Goal: Task Accomplishment & Management: Use online tool/utility

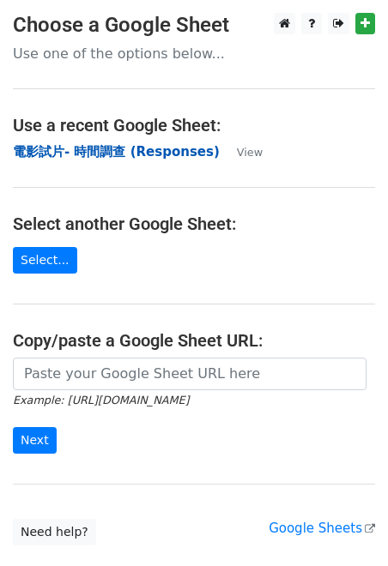
click at [109, 155] on strong "電影試片- 時間調查 (Responses)" at bounding box center [116, 151] width 207 height 15
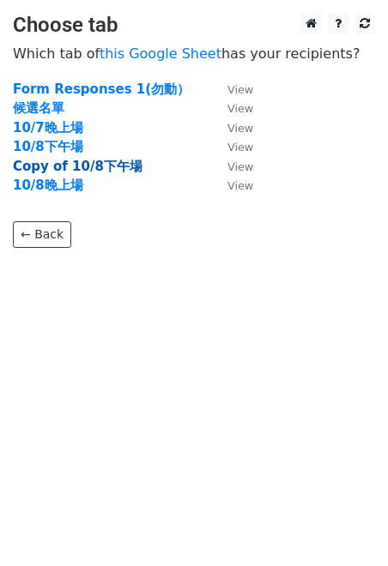
click at [93, 164] on strong "Copy of 10/8下午場" at bounding box center [78, 166] width 130 height 15
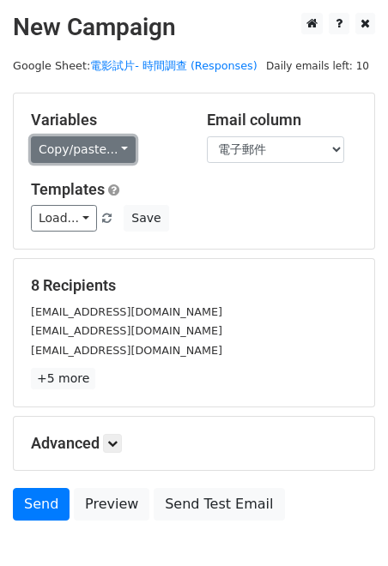
click at [102, 145] on link "Copy/paste..." at bounding box center [83, 149] width 105 height 27
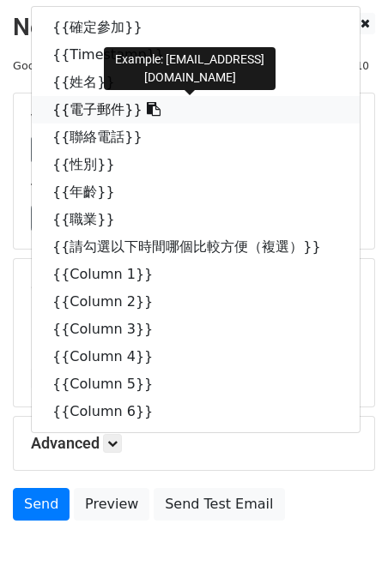
click at [106, 102] on link "{{電子郵件}}" at bounding box center [196, 109] width 328 height 27
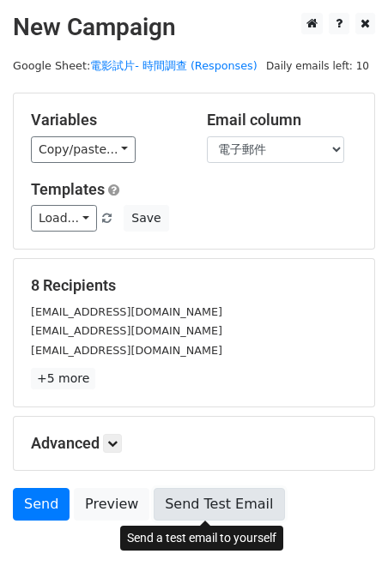
click at [189, 494] on link "Send Test Email" at bounding box center [219, 504] width 130 height 33
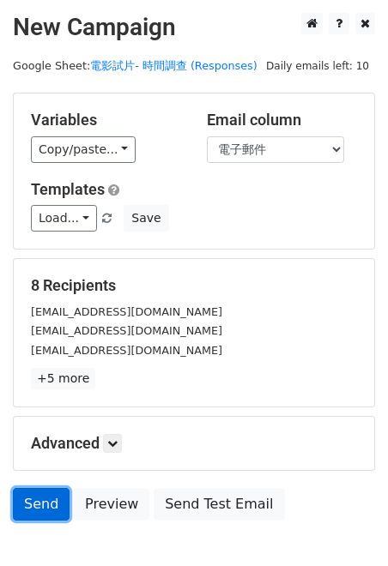
click at [38, 509] on link "Send" at bounding box center [41, 504] width 57 height 33
